Goal: Check status: Check status

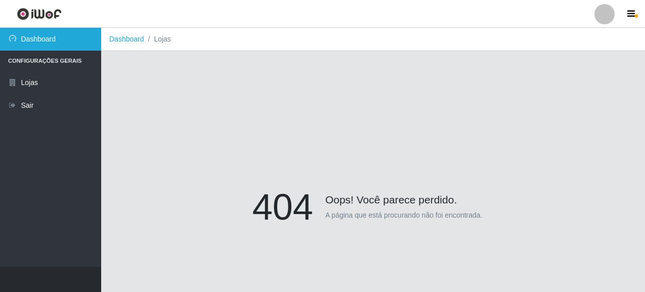
click at [47, 34] on link "Dashboard" at bounding box center [50, 39] width 101 height 23
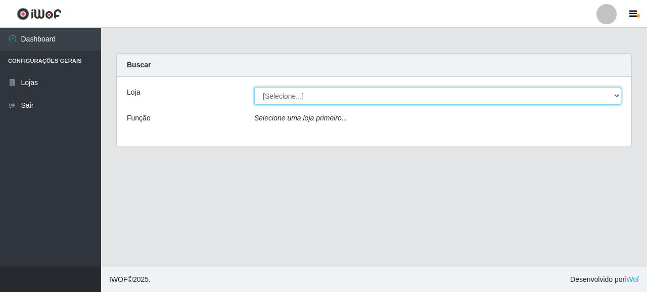
click at [310, 101] on select "[Selecione...] Supermercado Queiroz - [GEOGRAPHIC_DATA]" at bounding box center [437, 96] width 367 height 18
select select "496"
click at [254, 87] on select "[Selecione...] Supermercado Queiroz - [GEOGRAPHIC_DATA]" at bounding box center [437, 96] width 367 height 18
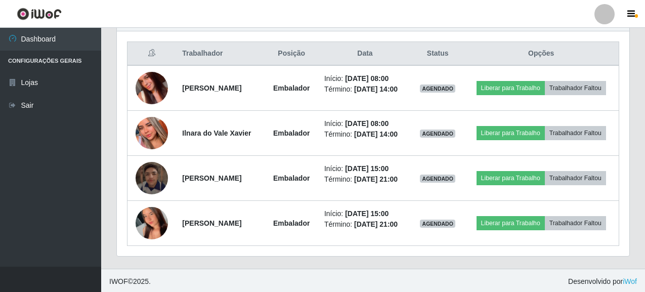
scroll to position [410, 0]
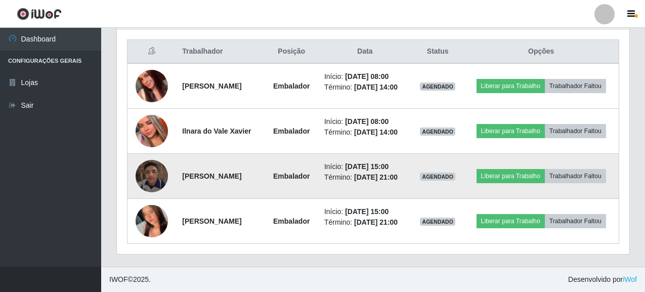
click at [147, 166] on img at bounding box center [152, 176] width 32 height 32
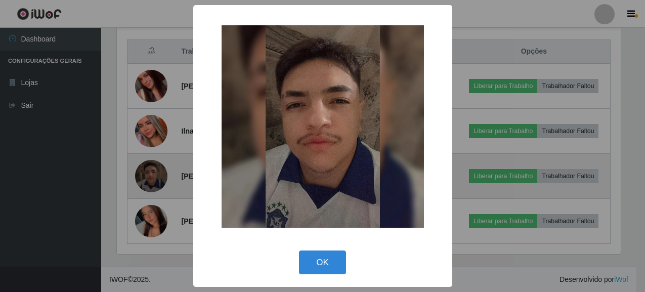
scroll to position [210, 506]
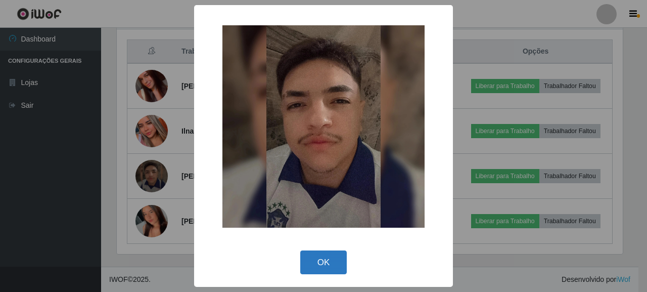
click at [335, 259] on button "OK" at bounding box center [323, 262] width 47 height 24
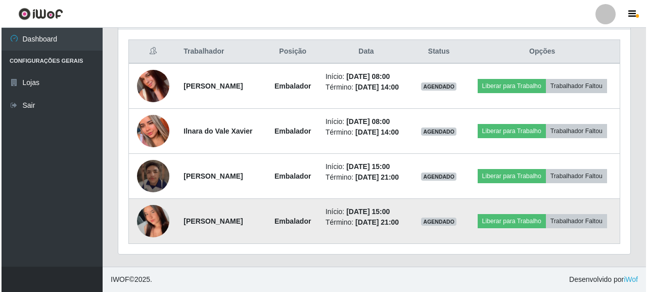
scroll to position [210, 512]
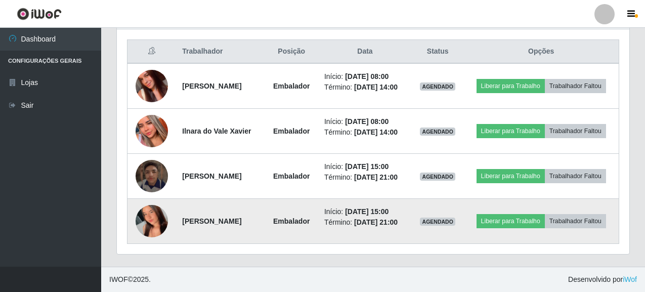
click at [153, 212] on img at bounding box center [152, 221] width 32 height 72
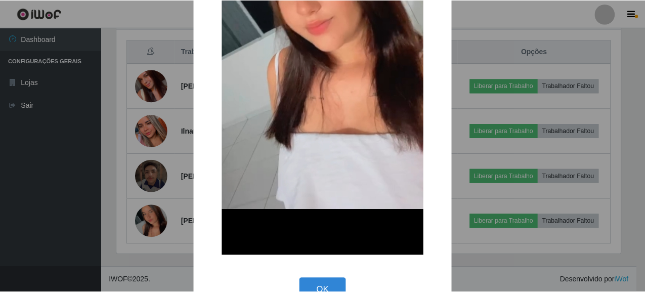
scroll to position [248, 0]
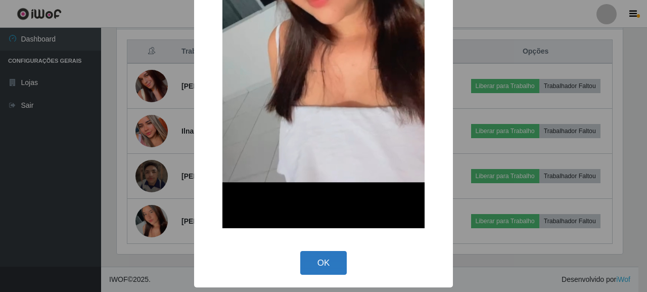
click at [330, 264] on button "OK" at bounding box center [323, 263] width 47 height 24
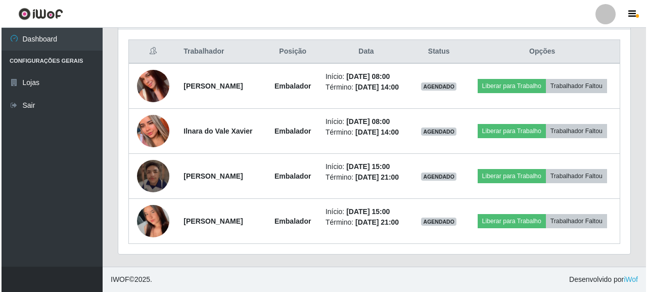
scroll to position [210, 512]
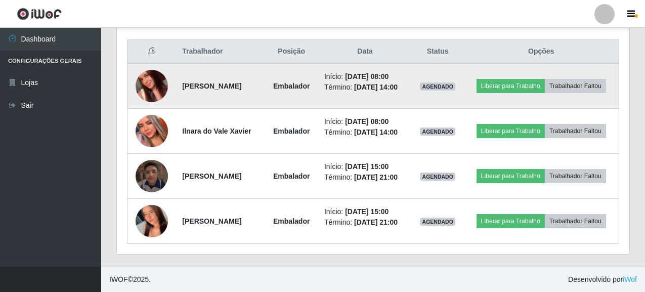
click at [153, 57] on img at bounding box center [152, 86] width 32 height 58
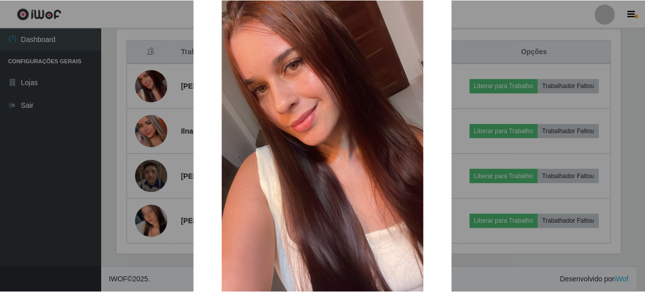
scroll to position [156, 0]
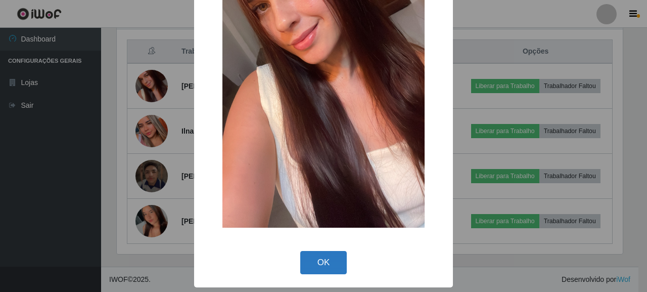
click at [340, 260] on button "OK" at bounding box center [323, 263] width 47 height 24
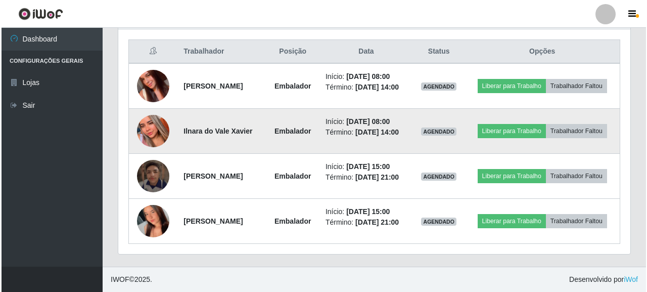
scroll to position [210, 512]
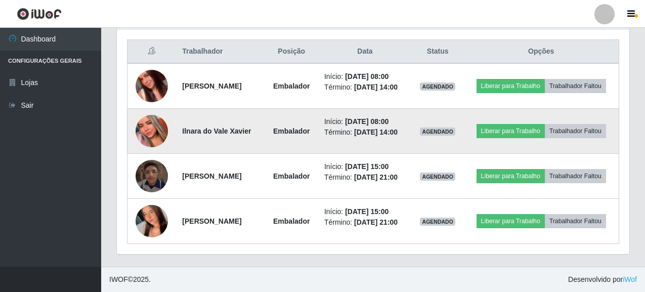
click at [157, 120] on img at bounding box center [152, 131] width 32 height 70
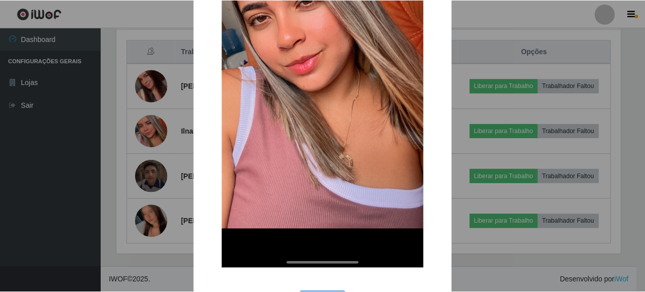
scroll to position [235, 0]
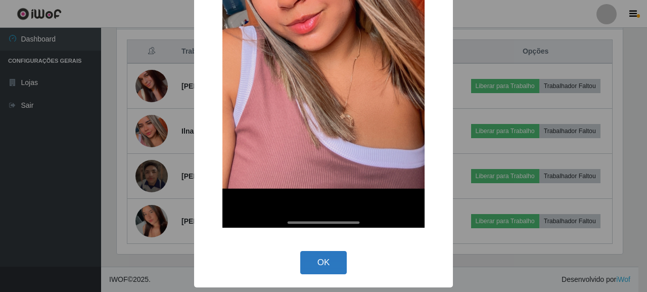
click at [311, 254] on button "OK" at bounding box center [323, 263] width 47 height 24
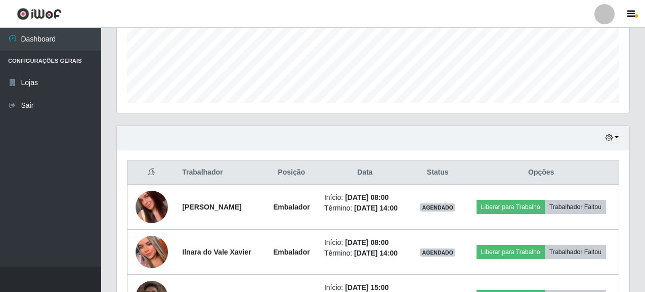
scroll to position [258, 0]
